Goal: Information Seeking & Learning: Learn about a topic

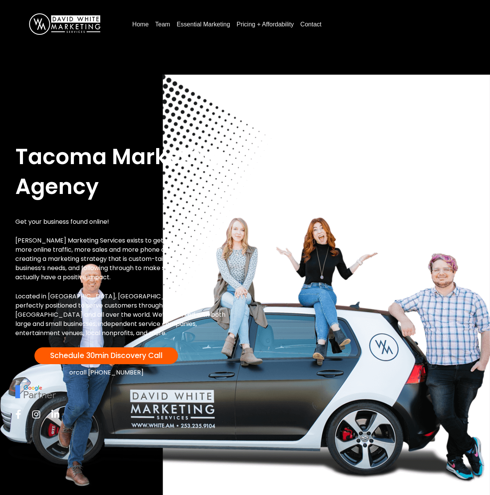
click at [200, 26] on link "Essential Marketing" at bounding box center [203, 24] width 60 height 12
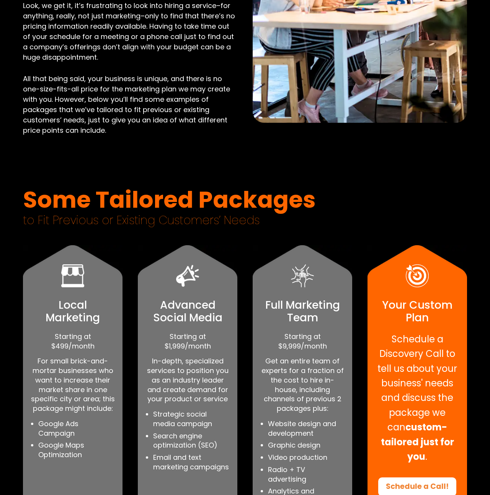
scroll to position [378, 0]
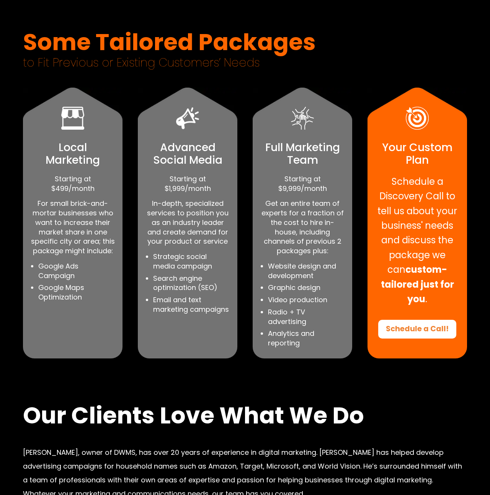
click at [255, 237] on div "Full Marketing Team Starting at $9,999/month Get an entire team of experts for …" at bounding box center [303, 223] width 100 height 271
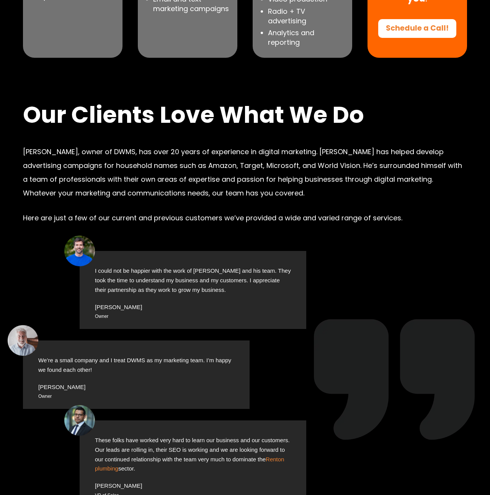
scroll to position [729, 0]
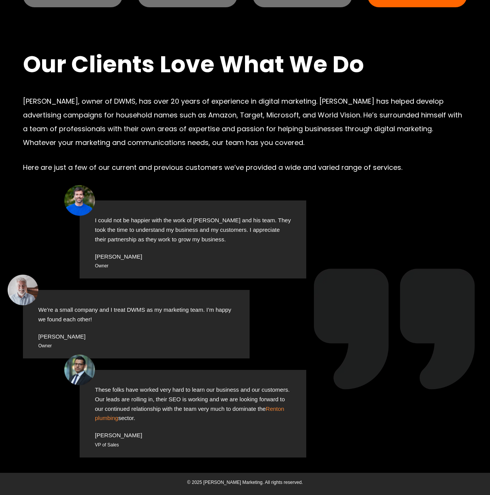
click at [300, 123] on p "David White, owner of DWMS, has over 20 years of experience in digital marketin…" at bounding box center [245, 122] width 444 height 55
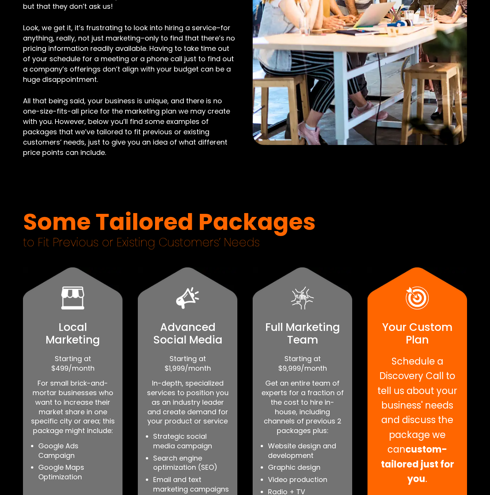
scroll to position [150, 0]
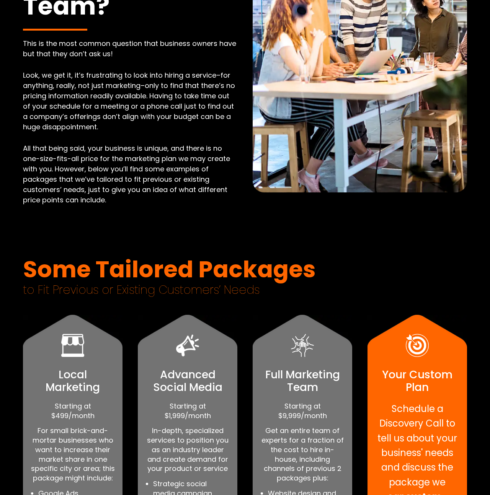
click at [207, 258] on span "Some Tailored Packages" at bounding box center [245, 270] width 444 height 30
